Goal: Information Seeking & Learning: Learn about a topic

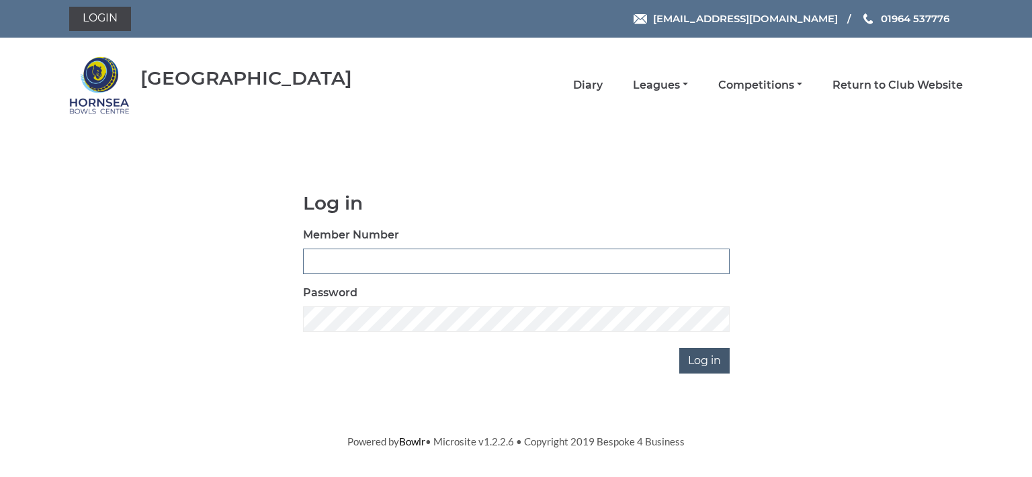
type input "0713"
click at [709, 354] on input "Log in" at bounding box center [704, 361] width 50 height 26
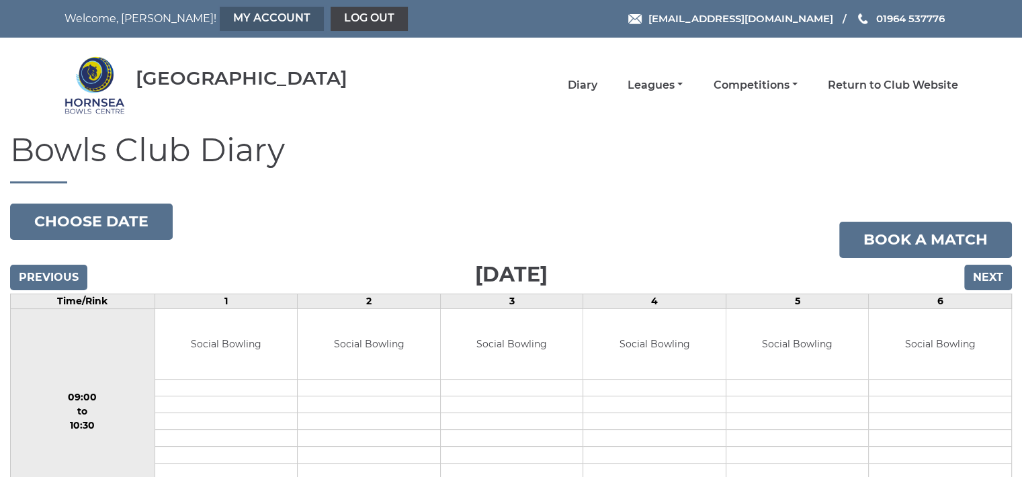
click at [222, 12] on link "My Account" at bounding box center [272, 19] width 104 height 24
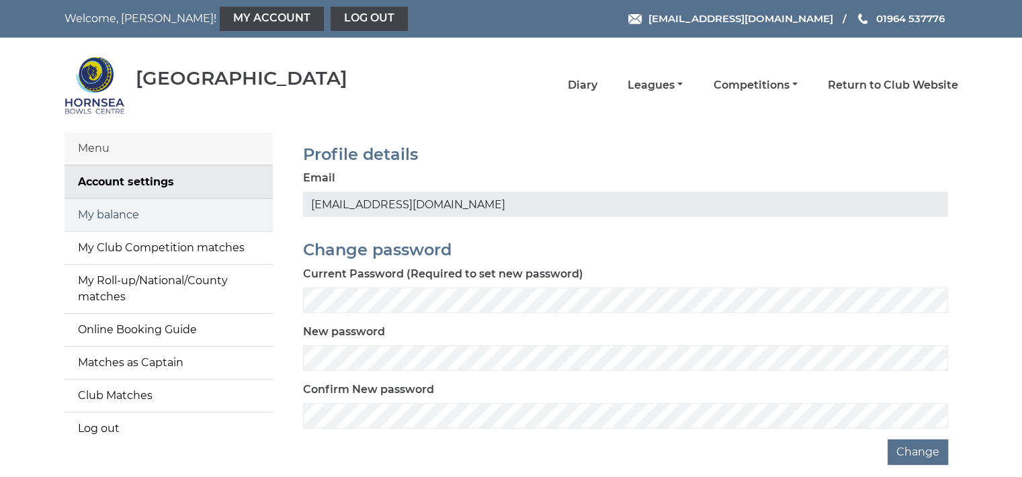
click at [179, 217] on link "My balance" at bounding box center [169, 215] width 208 height 32
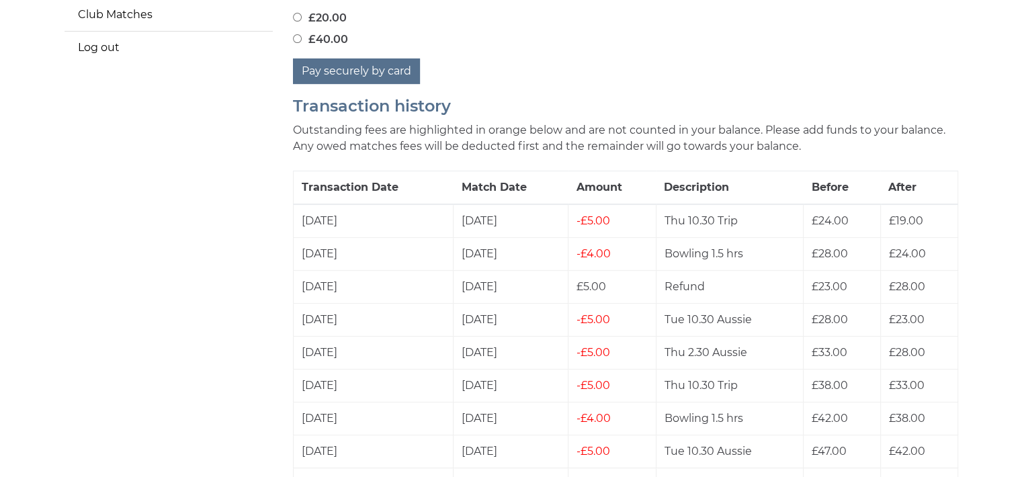
scroll to position [274, 0]
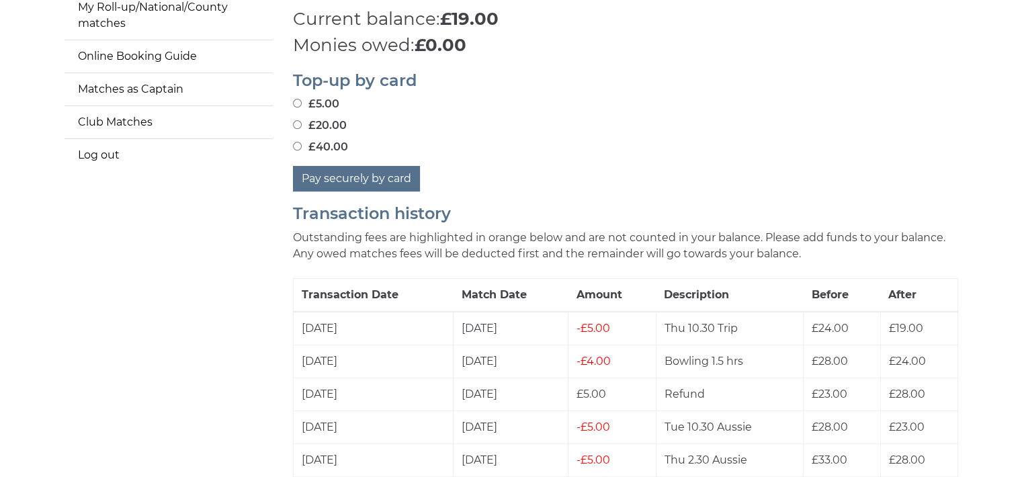
click at [297, 146] on input "£40.00" at bounding box center [297, 146] width 9 height 9
radio input "true"
click at [352, 171] on button "Pay securely by card" at bounding box center [356, 179] width 127 height 26
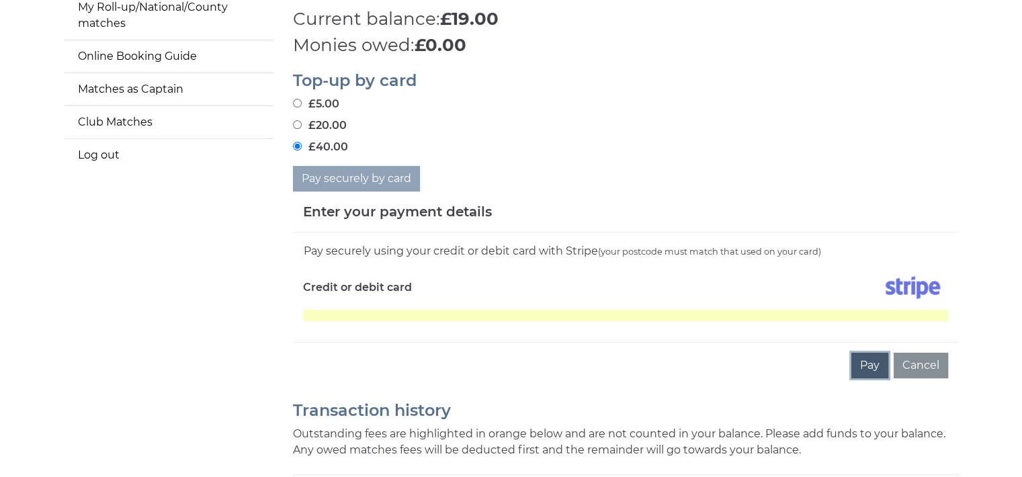
click at [873, 366] on button "Pay" at bounding box center [870, 366] width 37 height 26
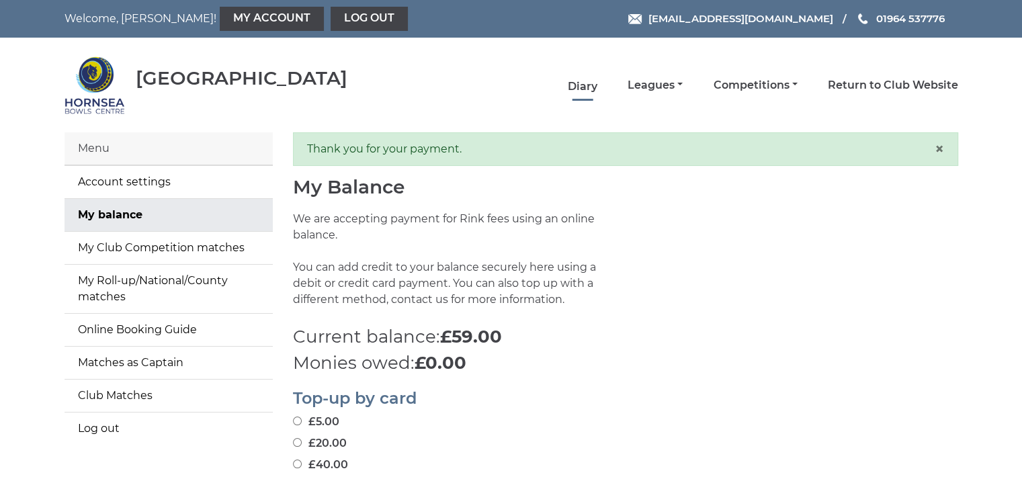
click at [581, 90] on link "Diary" at bounding box center [583, 86] width 30 height 15
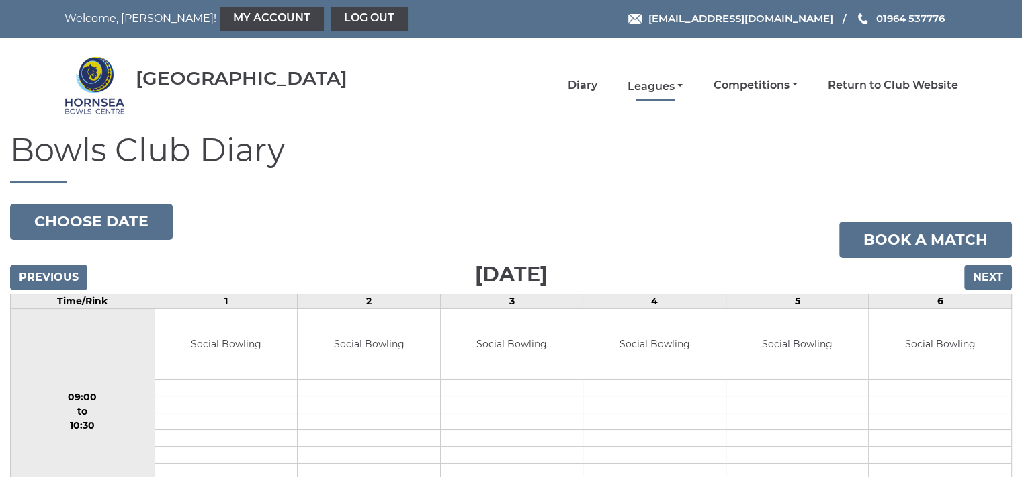
click at [662, 80] on link "Leagues" at bounding box center [655, 86] width 55 height 15
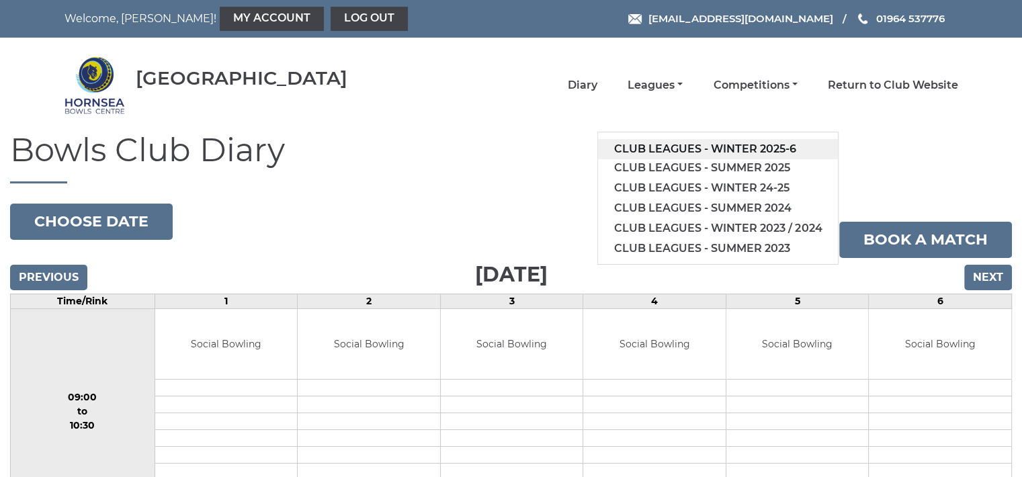
click at [694, 145] on link "Club leagues - Winter 2025-6" at bounding box center [718, 149] width 240 height 20
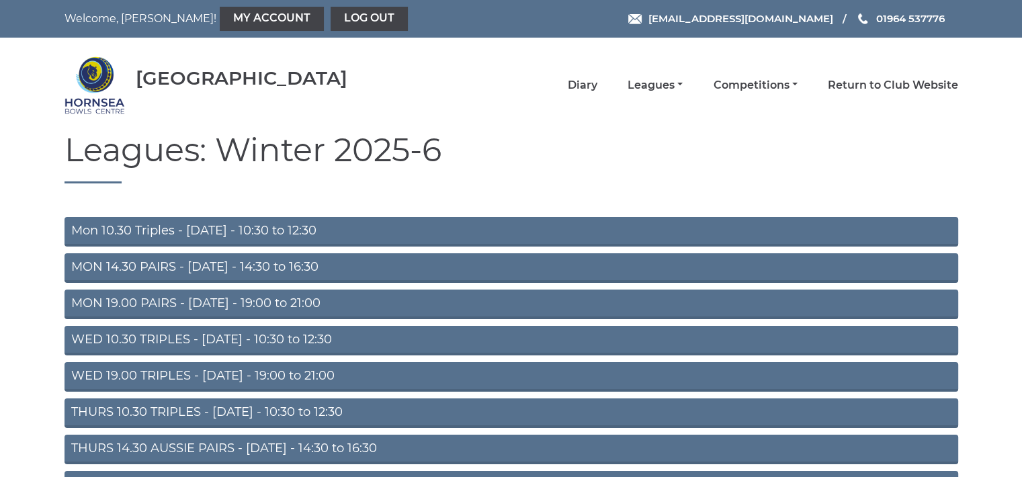
click at [277, 225] on link "Mon 10.30 Triples - Monday - 10:30 to 12:30" at bounding box center [512, 232] width 894 height 30
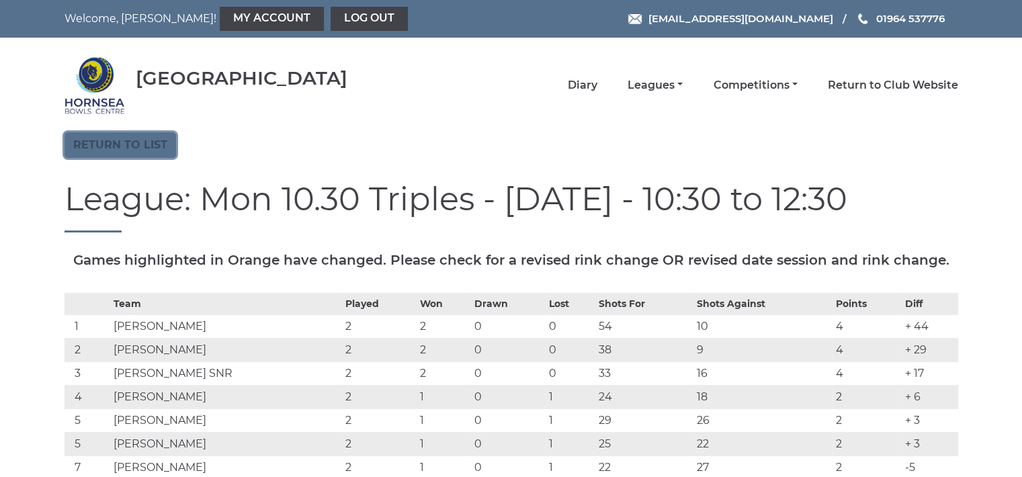
click at [157, 134] on link "Return to list" at bounding box center [121, 145] width 112 height 26
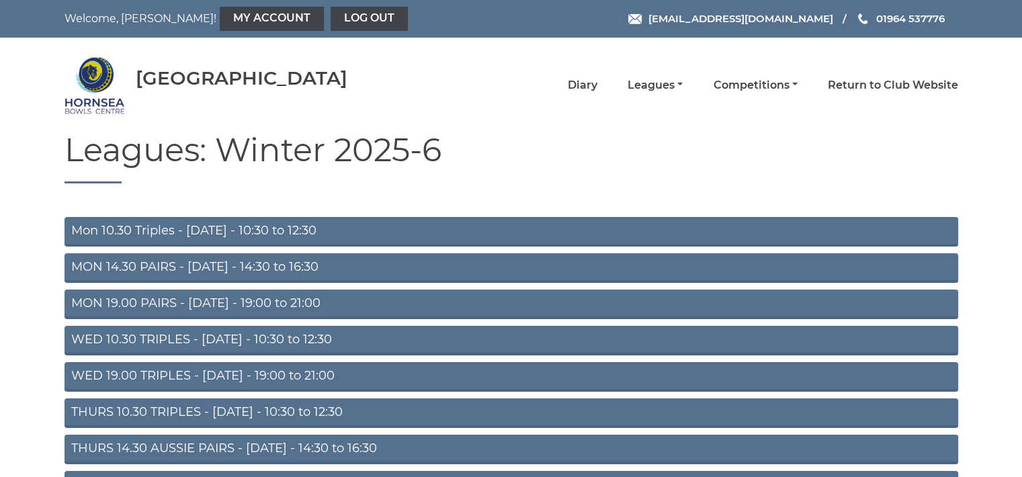
click at [178, 410] on link "THURS 10.30 TRIPLES - [DATE] - 10:30 to 12:30" at bounding box center [512, 414] width 894 height 30
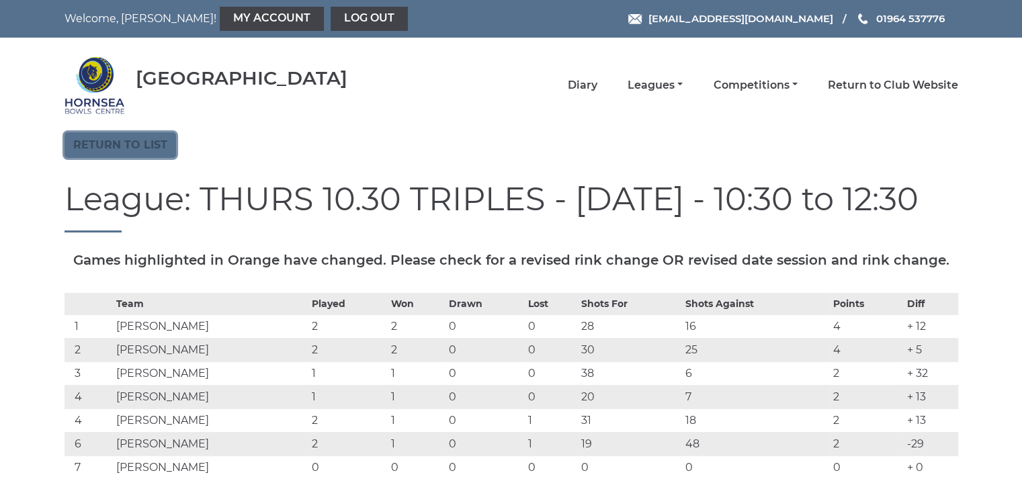
click at [145, 143] on link "Return to list" at bounding box center [121, 145] width 112 height 26
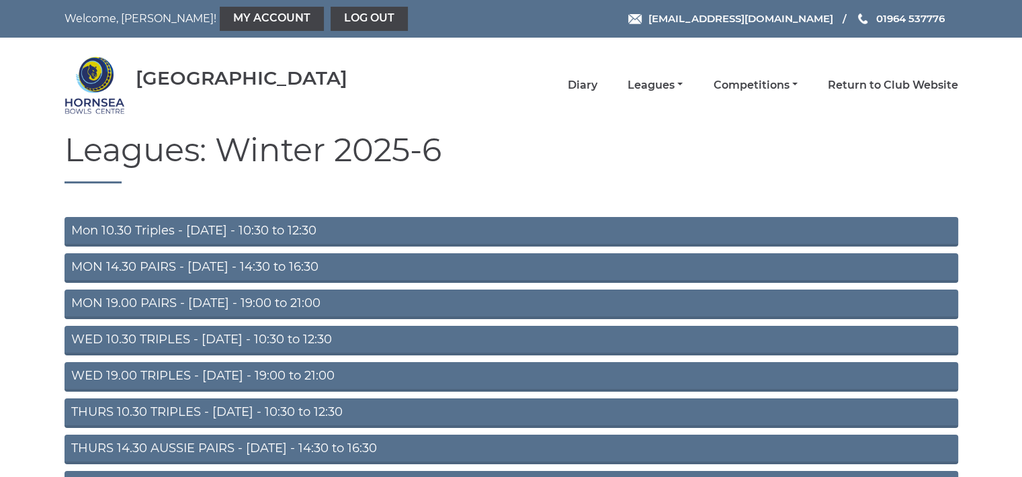
click at [226, 227] on link "Mon 10.30 Triples - [DATE] - 10:30 to 12:30" at bounding box center [512, 232] width 894 height 30
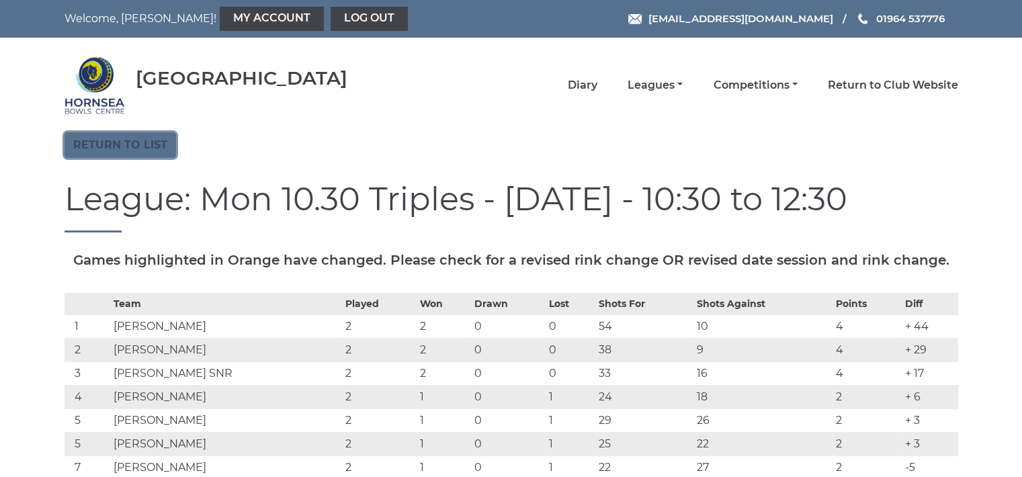
click at [132, 141] on link "Return to list" at bounding box center [121, 145] width 112 height 26
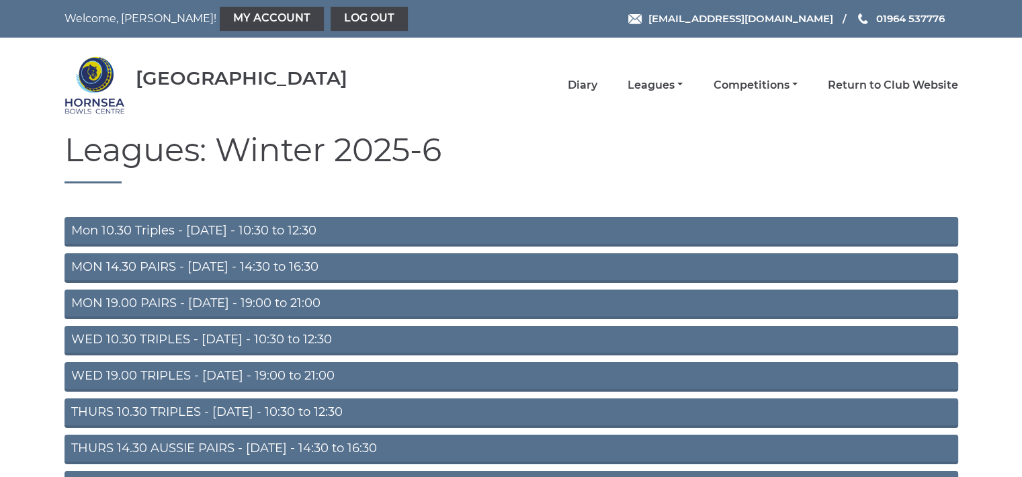
click at [191, 340] on link "WED 10.30 TRIPLES - Wednesday - 10:30 to 12:30" at bounding box center [512, 341] width 894 height 30
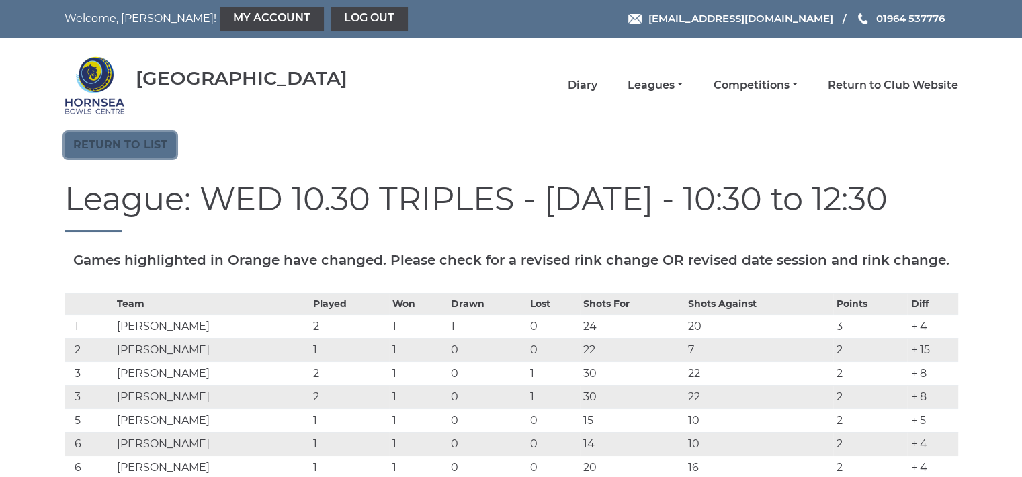
click at [129, 141] on link "Return to list" at bounding box center [121, 145] width 112 height 26
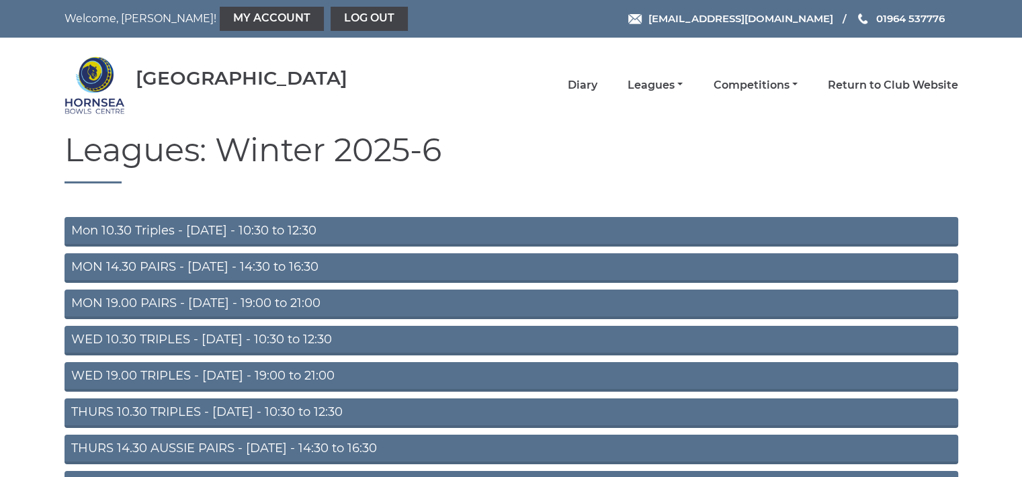
click at [201, 406] on link "THURS 10.30 TRIPLES - [DATE] - 10:30 to 12:30" at bounding box center [512, 414] width 894 height 30
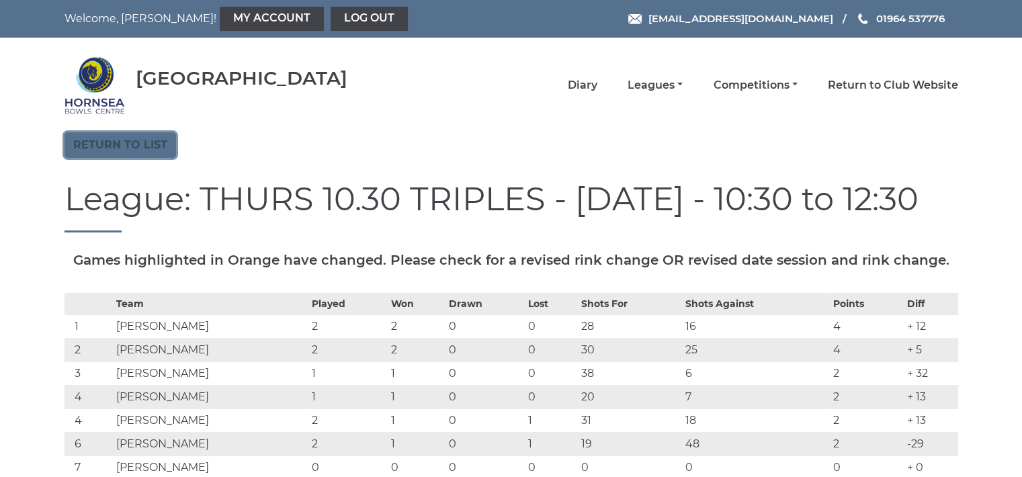
click at [153, 143] on link "Return to list" at bounding box center [121, 145] width 112 height 26
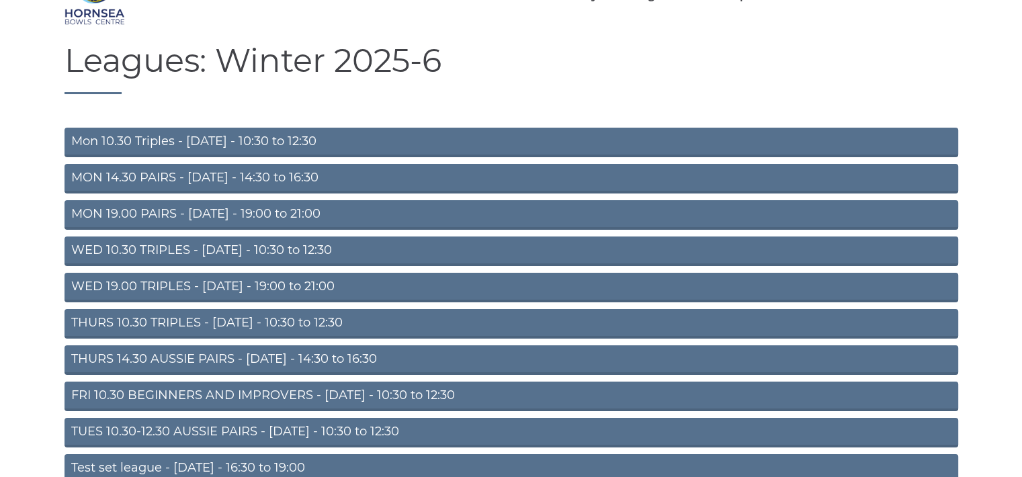
scroll to position [108, 0]
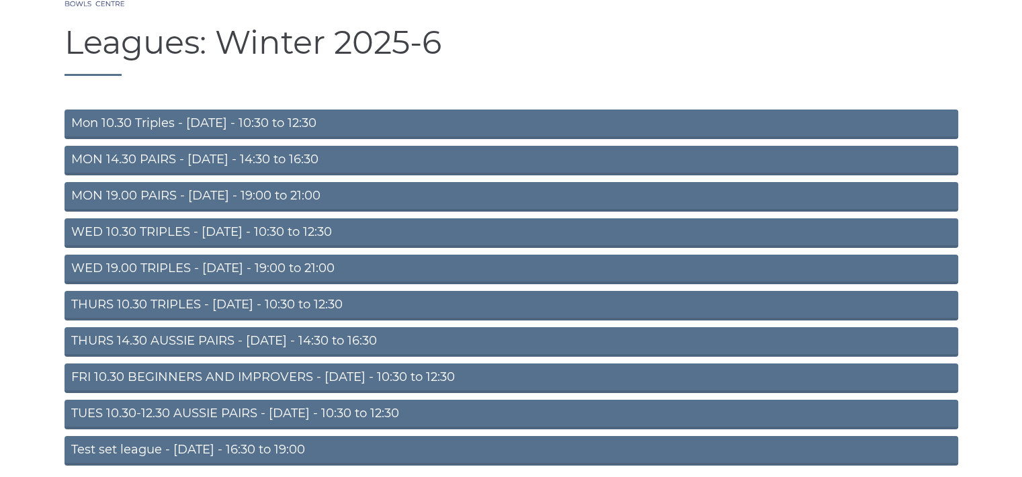
click at [238, 413] on link "TUES 10.30-12.30 AUSSIE PAIRS - [DATE] - 10:30 to 12:30" at bounding box center [512, 415] width 894 height 30
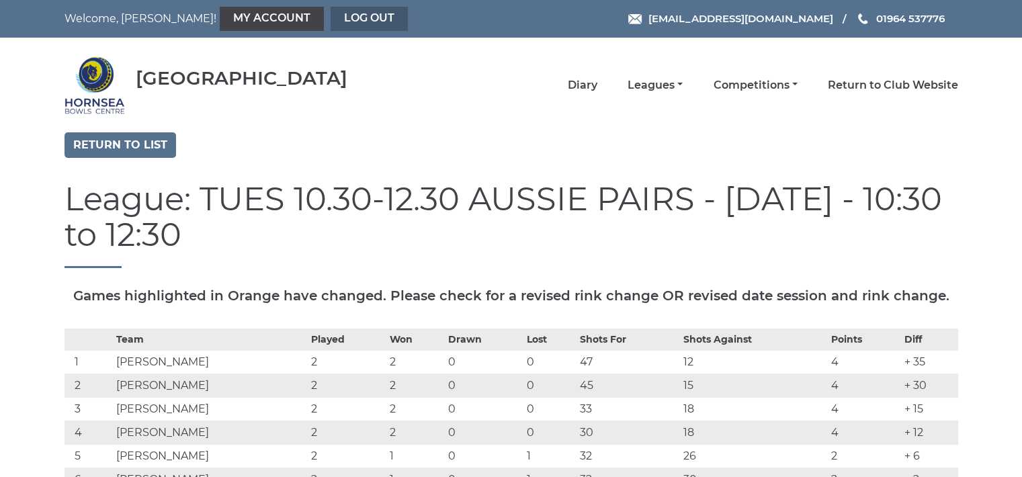
click at [331, 13] on link "Log out" at bounding box center [369, 19] width 77 height 24
